Goal: Transaction & Acquisition: Purchase product/service

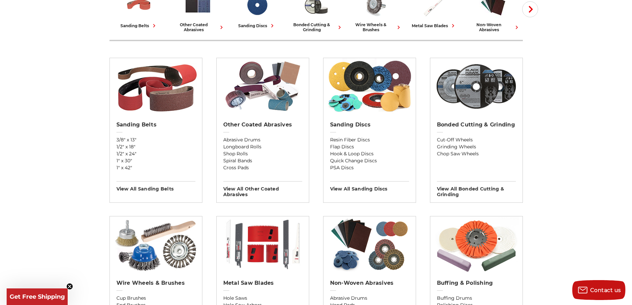
scroll to position [199, 0]
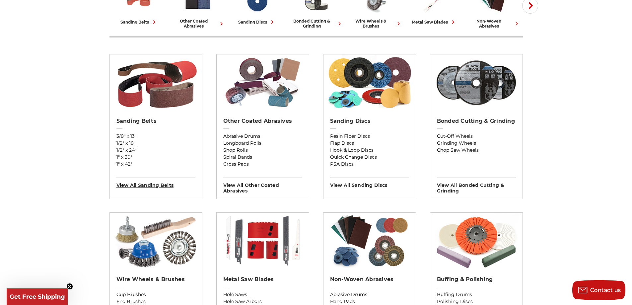
click at [146, 181] on h3 "View All sanding belts" at bounding box center [155, 182] width 79 height 11
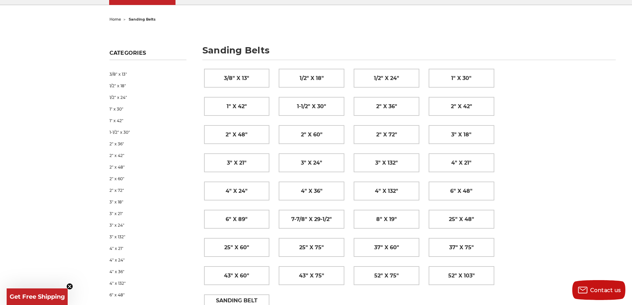
scroll to position [66, 0]
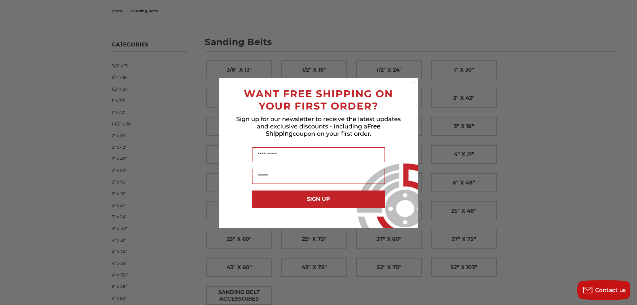
click at [413, 82] on circle "Close dialog" at bounding box center [413, 82] width 6 height 6
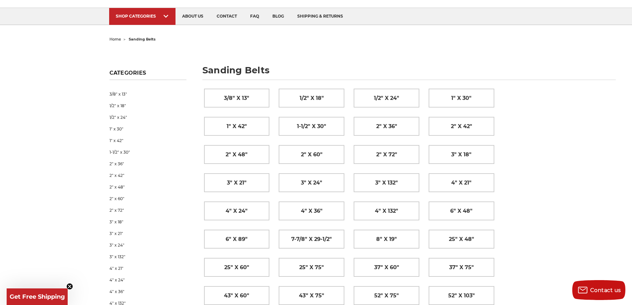
scroll to position [0, 0]
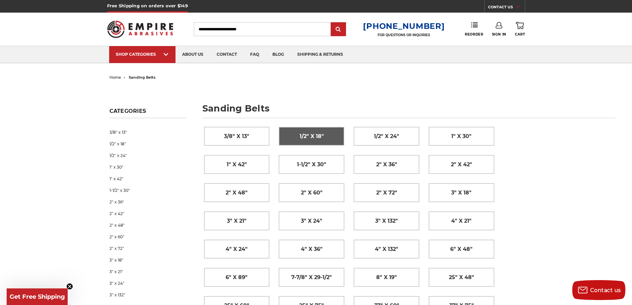
click at [292, 140] on link "1/2" x 18"" at bounding box center [311, 136] width 65 height 18
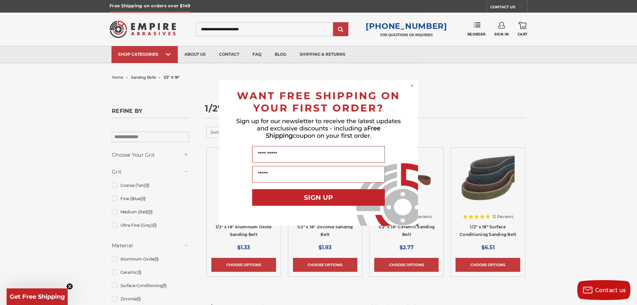
click at [413, 85] on circle "Close dialog" at bounding box center [412, 85] width 6 height 6
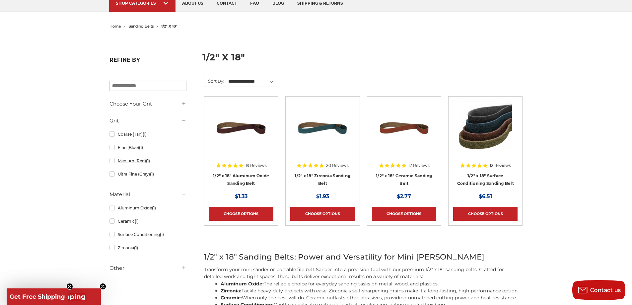
scroll to position [66, 0]
